Goal: Information Seeking & Learning: Learn about a topic

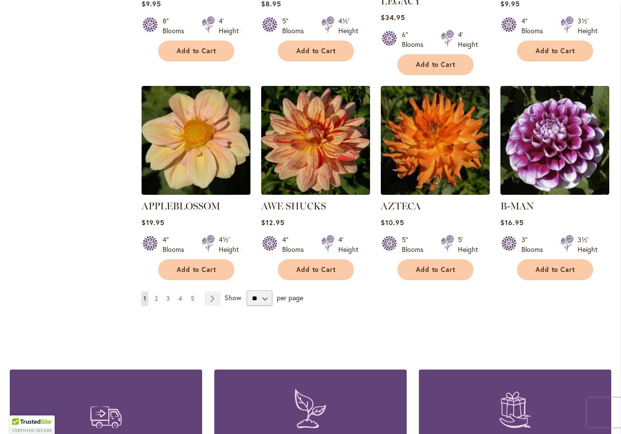
scroll to position [791, 0]
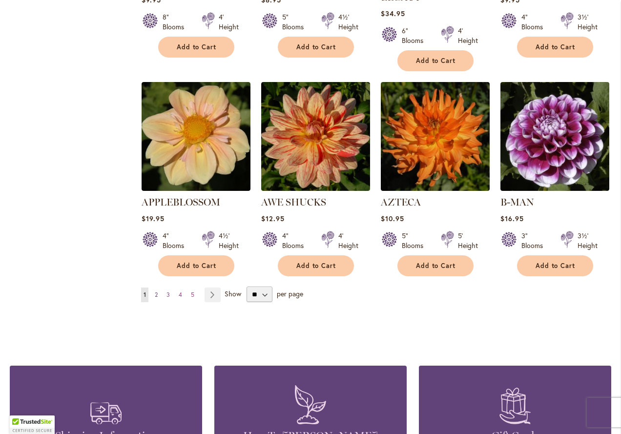
click at [157, 291] on span "2" at bounding box center [156, 294] width 3 height 7
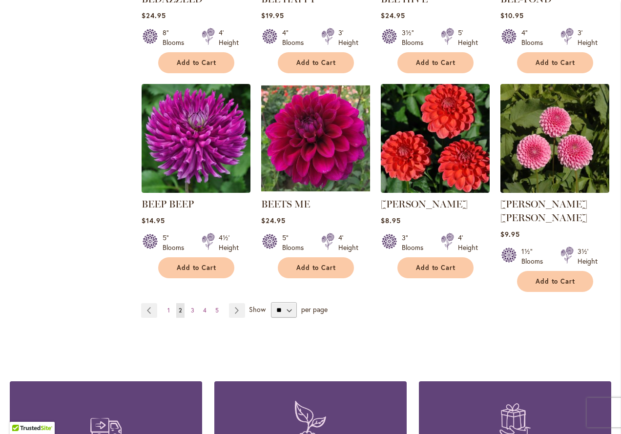
scroll to position [775, 0]
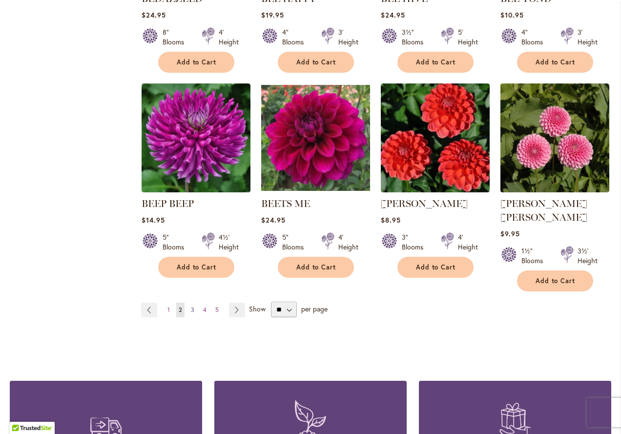
click at [193, 306] on span "3" at bounding box center [192, 309] width 3 height 7
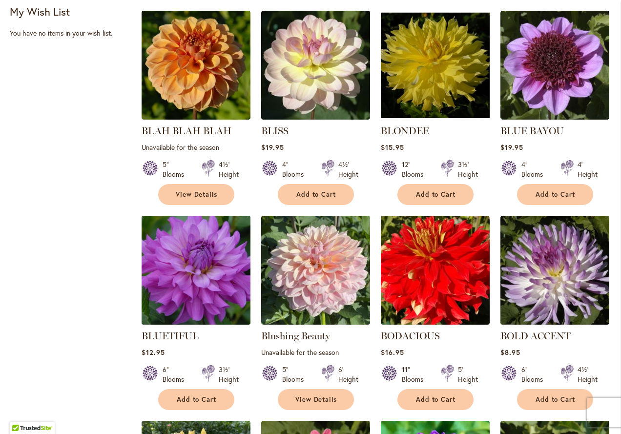
scroll to position [452, 0]
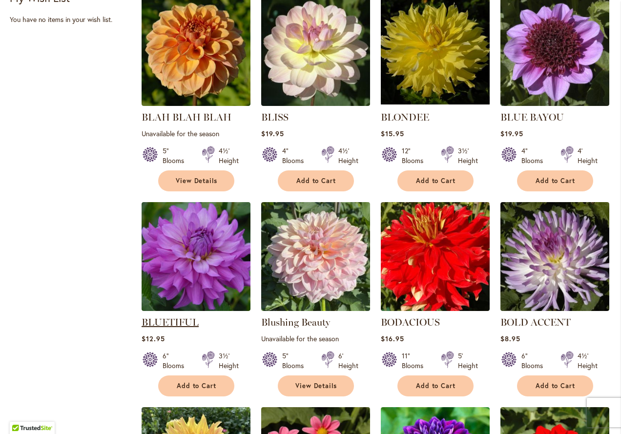
click at [155, 320] on link "BLUETIFUL" at bounding box center [170, 322] width 57 height 12
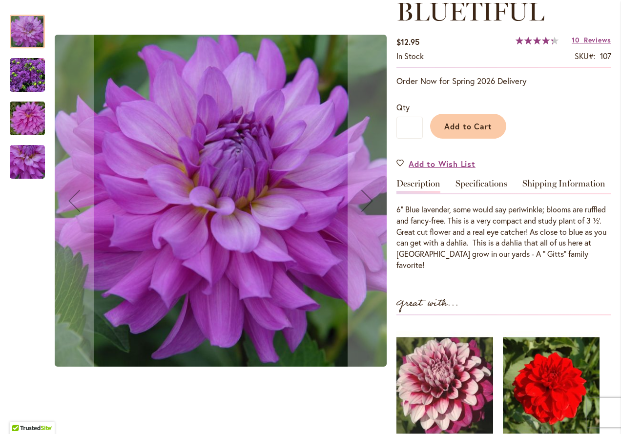
scroll to position [148, 0]
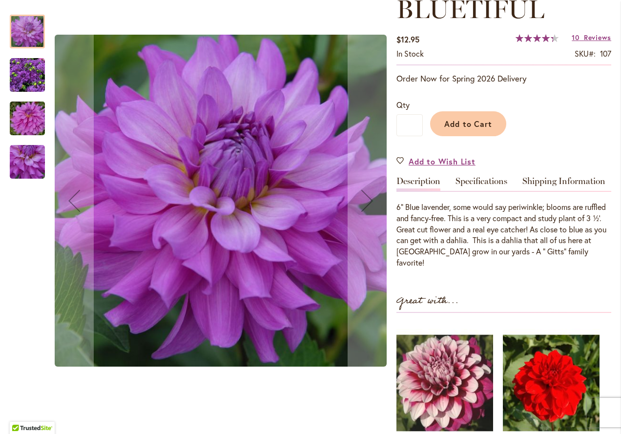
click at [23, 73] on img "Bluetiful" at bounding box center [27, 75] width 35 height 35
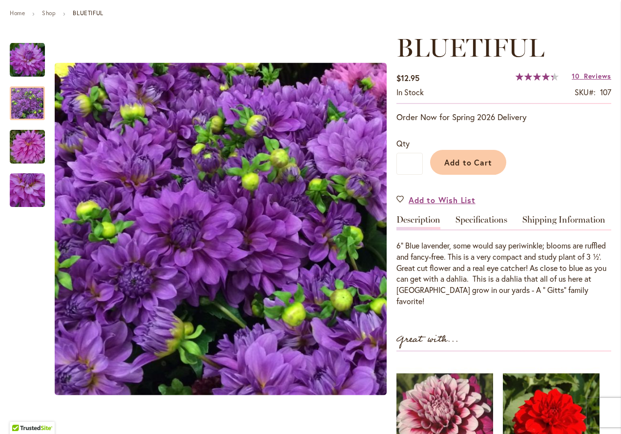
scroll to position [108, 0]
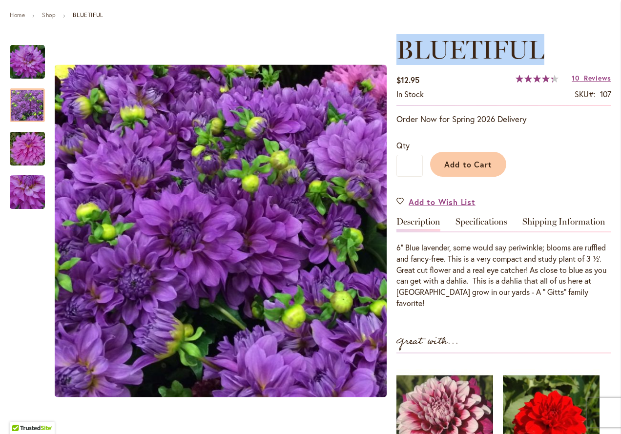
drag, startPoint x: 399, startPoint y: 46, endPoint x: 537, endPoint y: 43, distance: 137.7
click at [537, 43] on span "BLUETIFUL" at bounding box center [471, 49] width 148 height 31
copy span "BLUETIFUL"
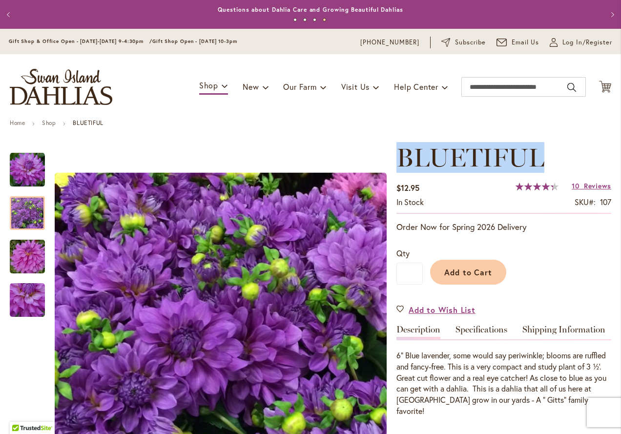
scroll to position [0, 0]
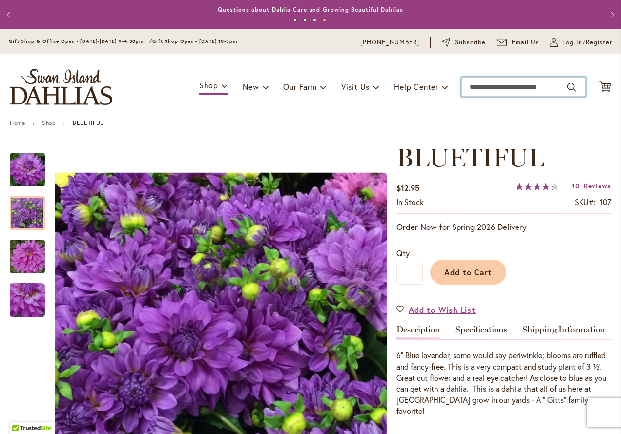
click at [497, 88] on input "Search" at bounding box center [523, 87] width 125 height 20
type input "*"
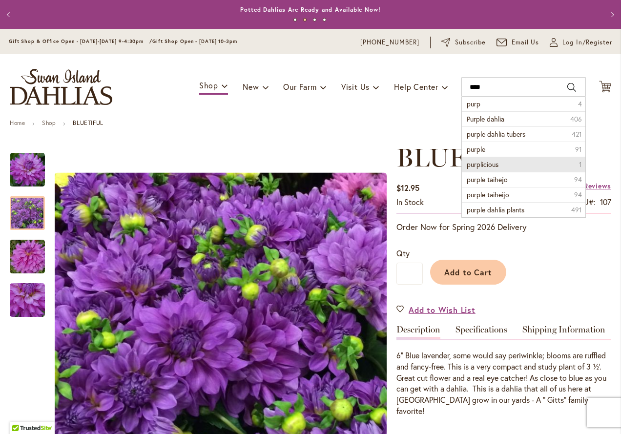
click at [483, 162] on span "purplicious" at bounding box center [483, 164] width 32 height 9
type input "**********"
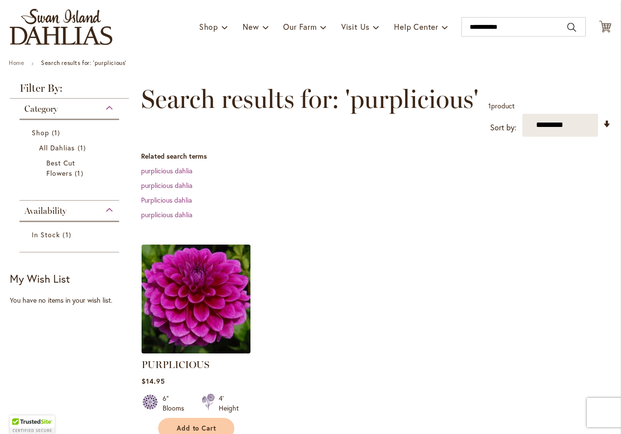
scroll to position [65, 0]
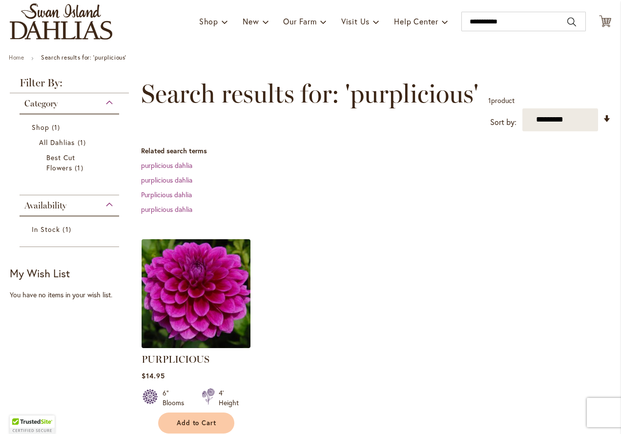
click at [197, 321] on img at bounding box center [196, 293] width 114 height 114
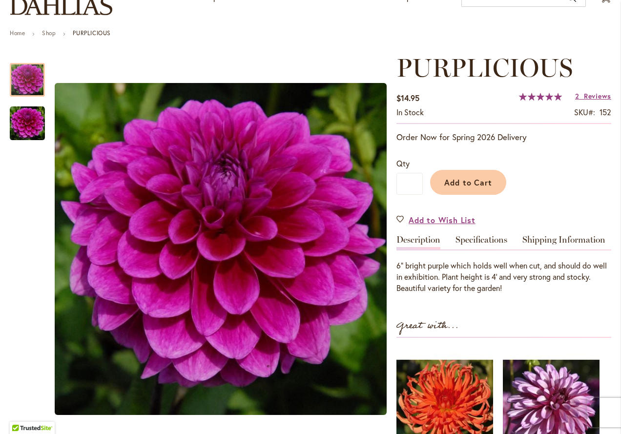
scroll to position [62, 0]
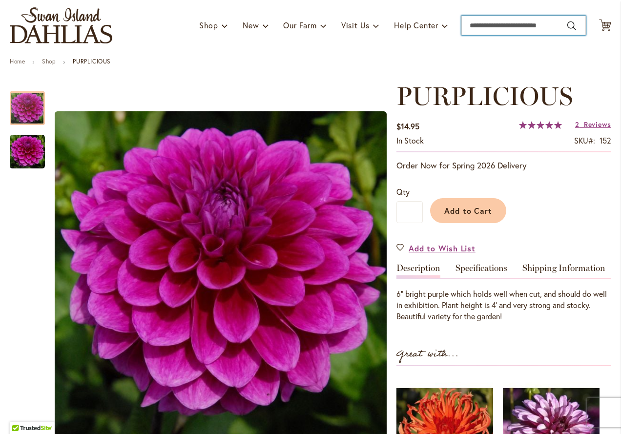
click at [511, 26] on input "Search" at bounding box center [523, 26] width 125 height 20
type input "*******"
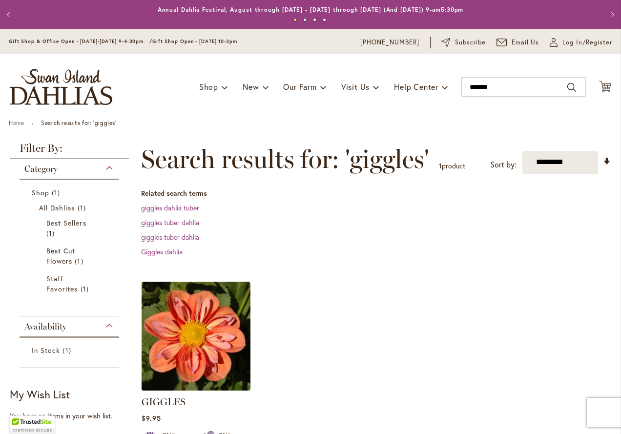
click at [195, 362] on img at bounding box center [196, 336] width 114 height 114
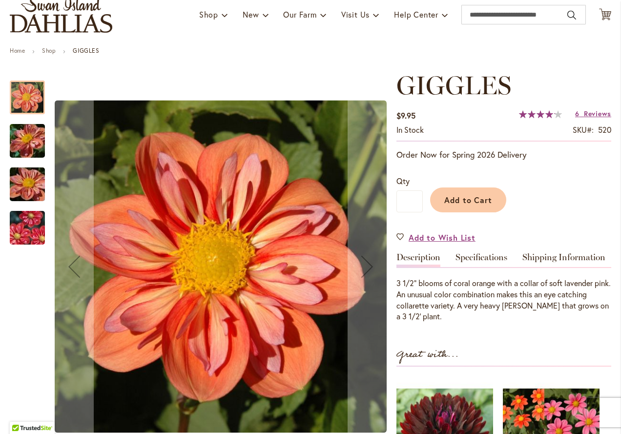
scroll to position [73, 0]
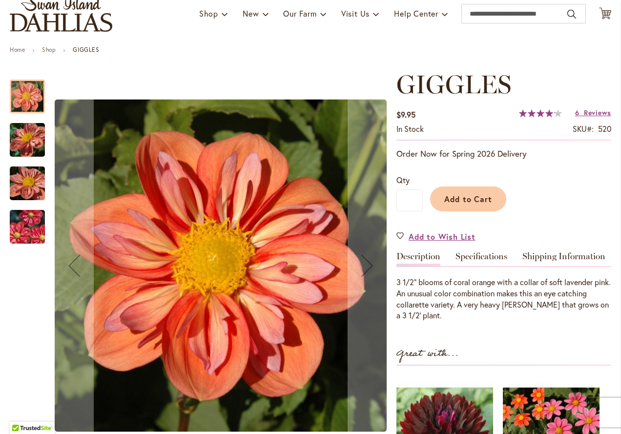
click at [33, 133] on img "GIGGLES" at bounding box center [27, 140] width 70 height 53
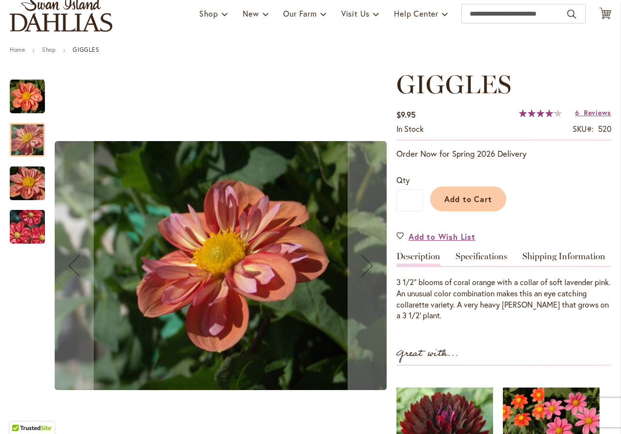
click at [29, 225] on img "GIGGLES" at bounding box center [27, 227] width 70 height 47
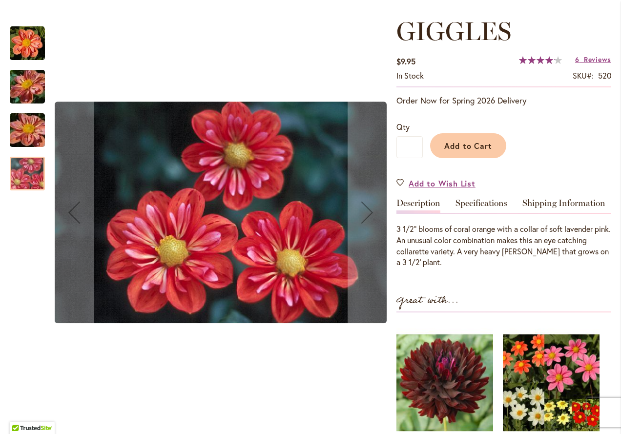
scroll to position [132, 0]
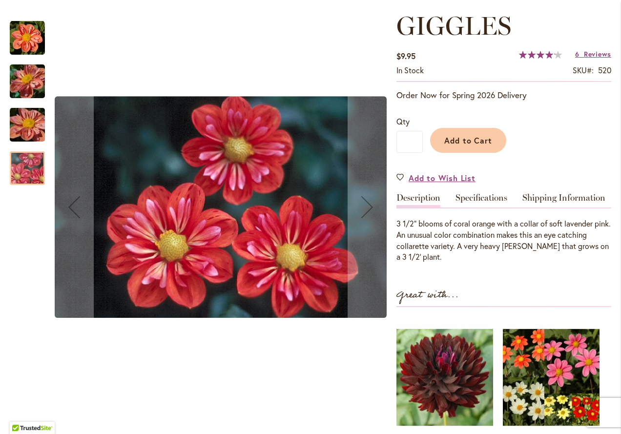
click at [30, 126] on img "GIGGLES" at bounding box center [27, 125] width 70 height 53
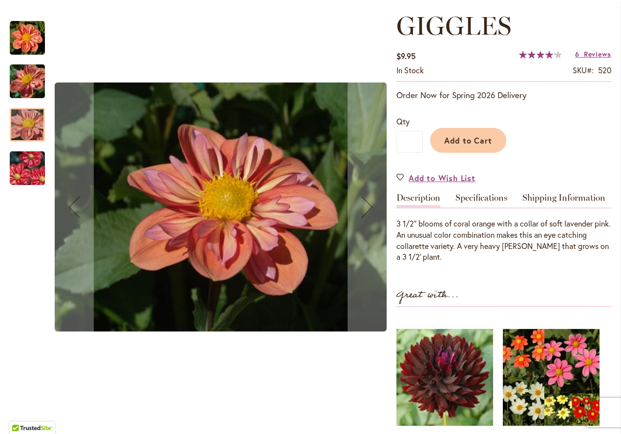
click at [30, 84] on img "GIGGLES" at bounding box center [27, 81] width 70 height 53
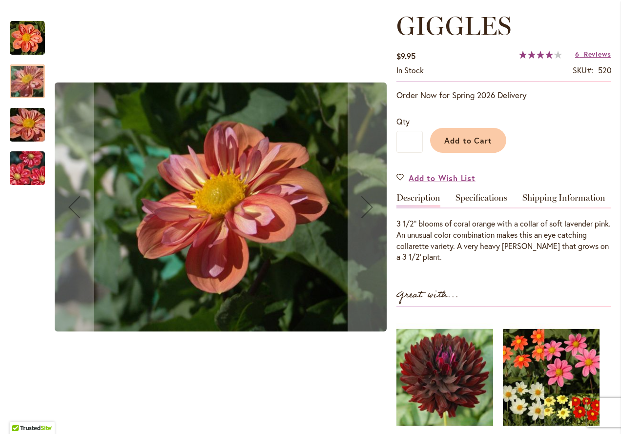
click at [28, 124] on img "GIGGLES" at bounding box center [27, 125] width 70 height 53
